Goal: Task Accomplishment & Management: Manage account settings

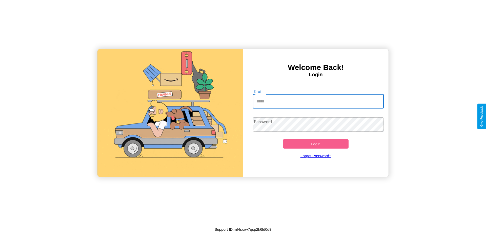
click at [318, 101] on input "Email" at bounding box center [318, 101] width 131 height 14
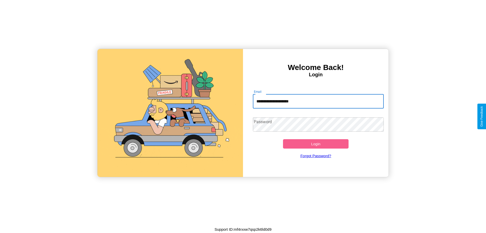
type input "**********"
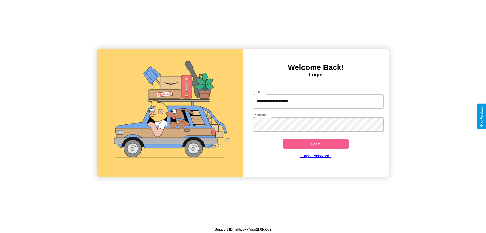
click at [316, 144] on button "Login" at bounding box center [316, 143] width 66 height 9
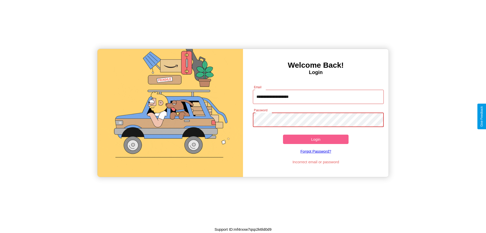
click at [316, 139] on button "Login" at bounding box center [316, 139] width 66 height 9
